Goal: Transaction & Acquisition: Purchase product/service

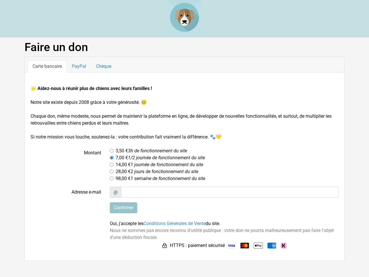
click at [123, 208] on input "Confirmer" at bounding box center [123, 207] width 27 height 11
